Goal: Task Accomplishment & Management: Use online tool/utility

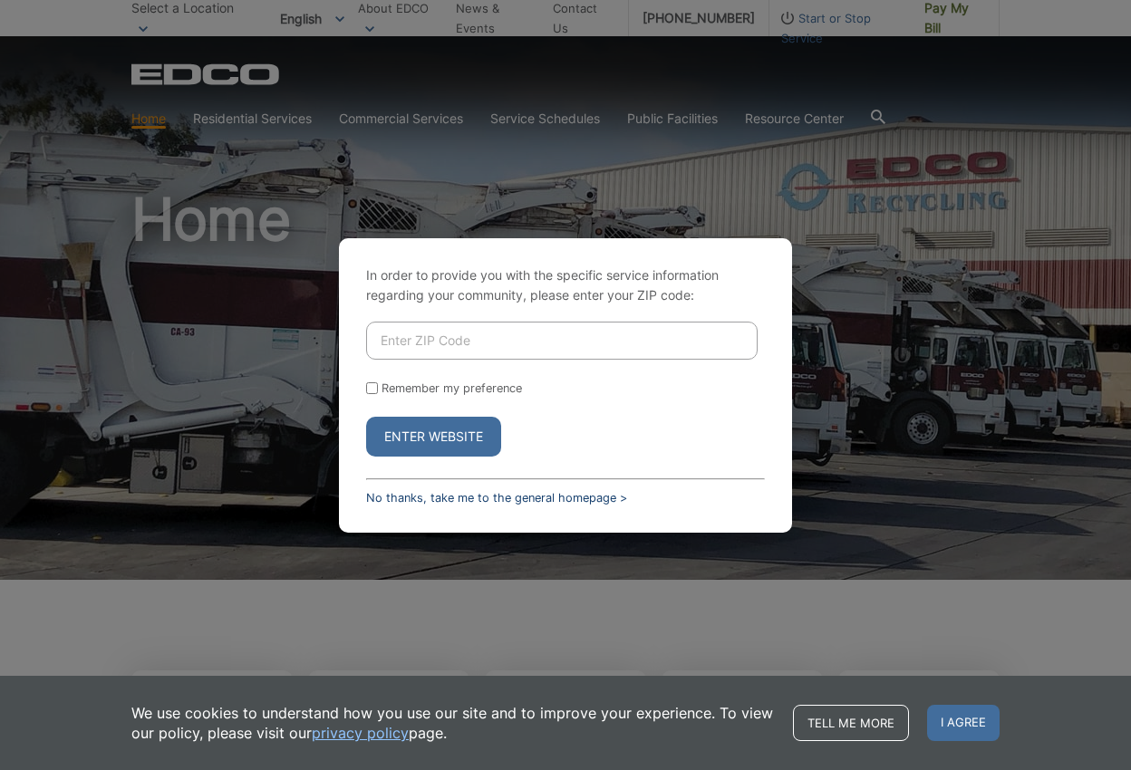
click at [411, 496] on link "No thanks, take me to the general homepage >" at bounding box center [496, 498] width 261 height 14
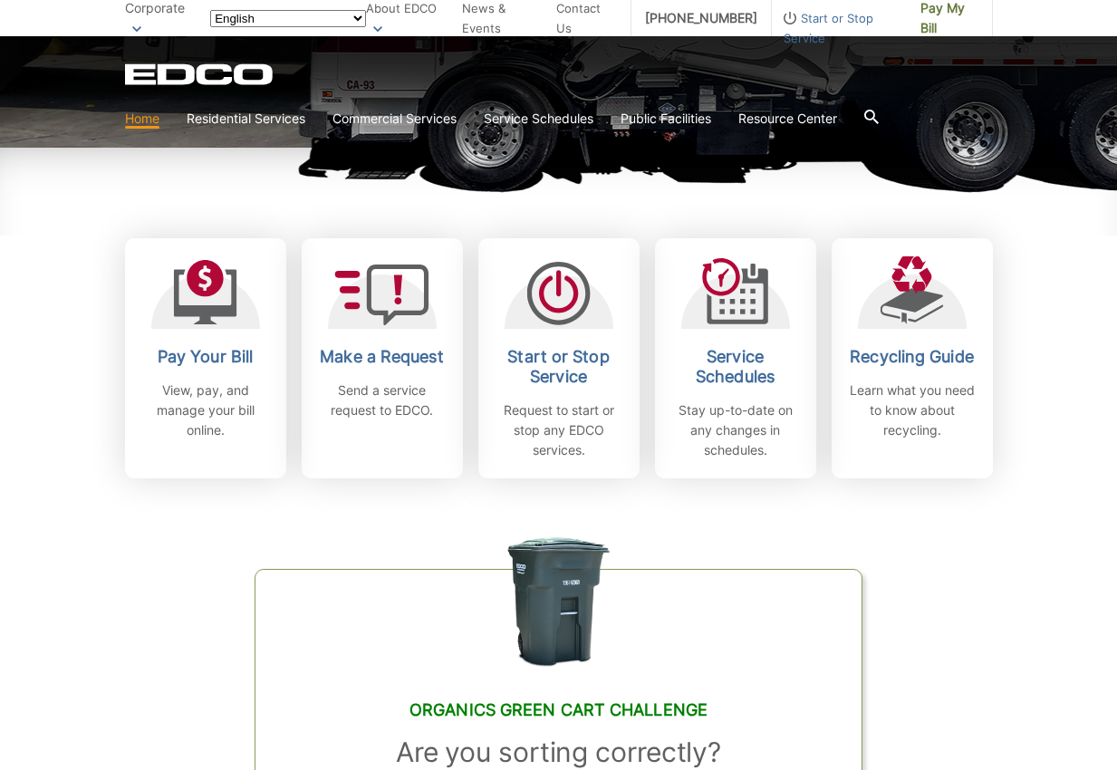
scroll to position [453, 0]
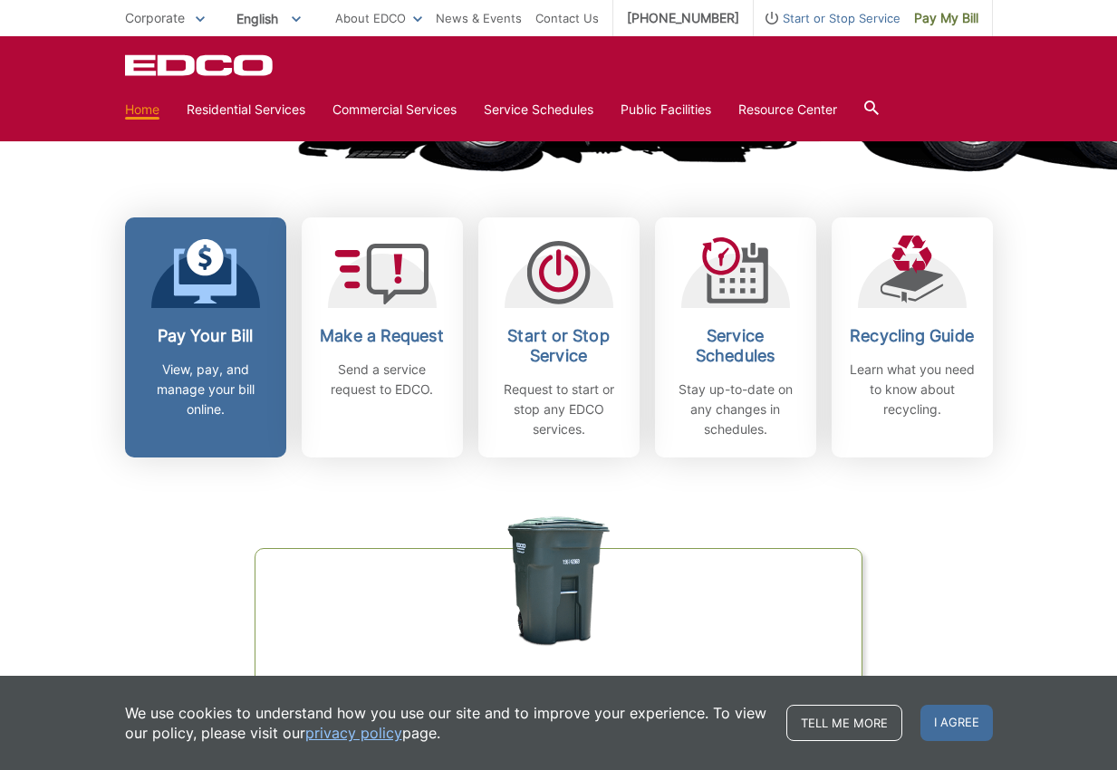
click at [215, 355] on div "Pay Your Bill View, pay, and manage your bill online." at bounding box center [206, 372] width 134 height 93
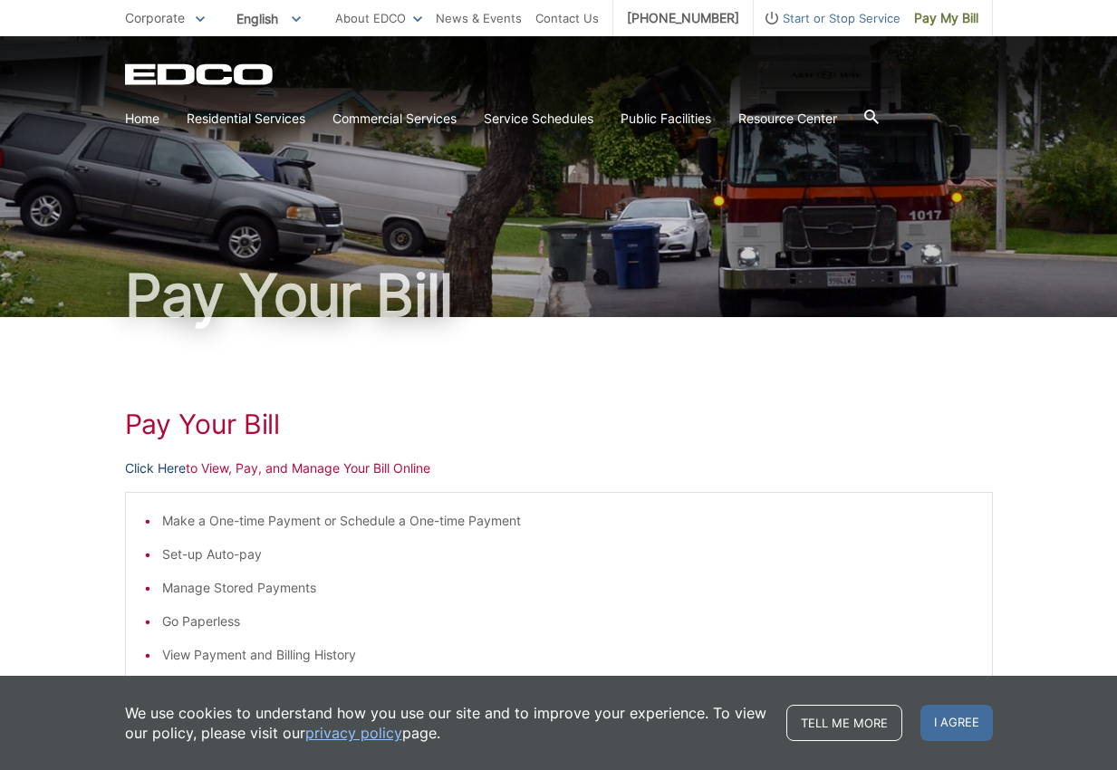
click at [138, 472] on link "Click Here" at bounding box center [155, 468] width 61 height 20
